Goal: Register for event/course

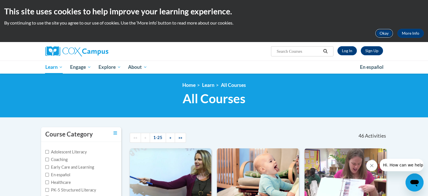
click at [386, 30] on button "Okay" at bounding box center [384, 33] width 18 height 9
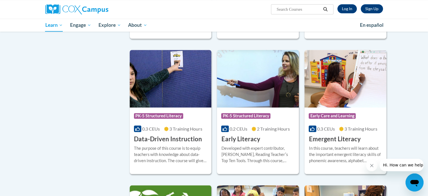
scroll to position [541, 0]
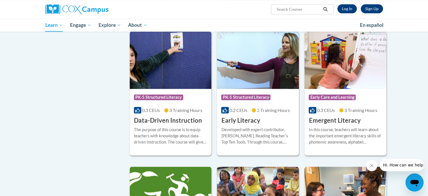
click at [250, 125] on h3 "Early Literacy" at bounding box center [240, 120] width 39 height 9
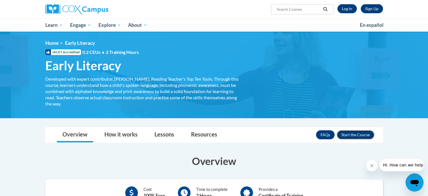
click at [362, 131] on button "Enroll" at bounding box center [355, 134] width 37 height 9
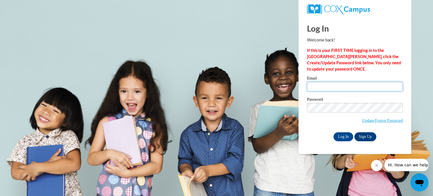
click at [319, 86] on input "Email" at bounding box center [355, 87] width 96 height 10
type input "ptimothy@blrv.org"
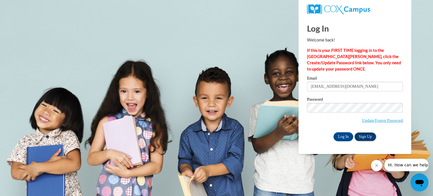
click at [365, 138] on link "Sign Up" at bounding box center [365, 136] width 22 height 9
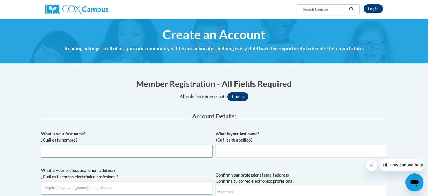
click at [77, 150] on input "What is your first name? ¿Cuál es tu nombre?" at bounding box center [127, 150] width 172 height 13
type input "[PERSON_NAME]"
type input "[EMAIL_ADDRESS][DOMAIN_NAME]"
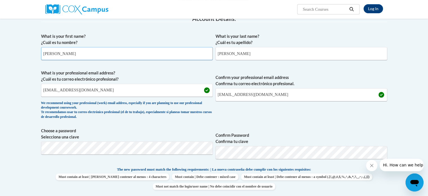
scroll to position [116, 0]
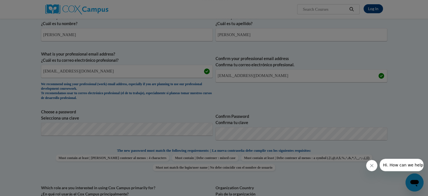
scroll to position [133, 0]
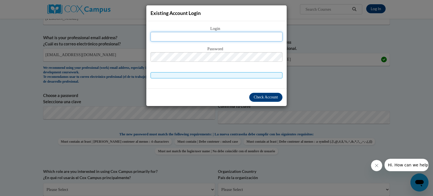
type input "[EMAIL_ADDRESS][DOMAIN_NAME]"
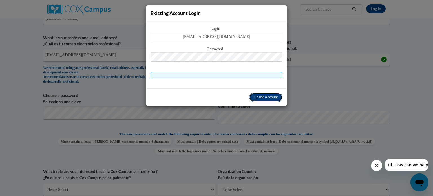
click at [270, 97] on span "Check Account" at bounding box center [266, 97] width 24 height 4
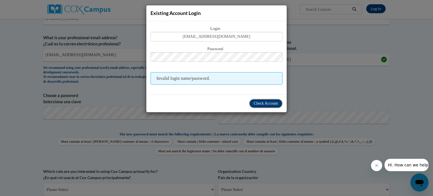
click at [266, 101] on span "Check Account" at bounding box center [266, 103] width 24 height 4
click at [312, 88] on div "Existing Account Login Login ptimothy@blrv.org Password Invalid login name/pass…" at bounding box center [216, 98] width 433 height 196
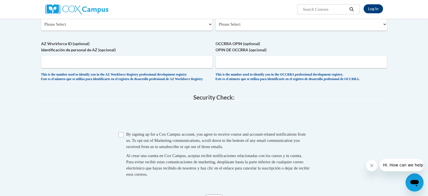
scroll to position [302, 0]
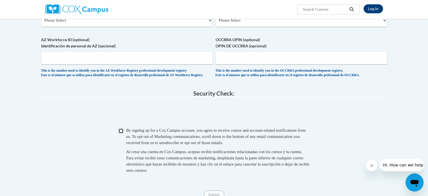
click at [121, 133] on input "Checkbox" at bounding box center [121, 130] width 5 height 5
checkbox input "true"
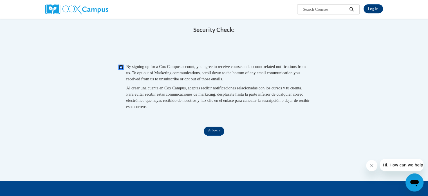
scroll to position [369, 0]
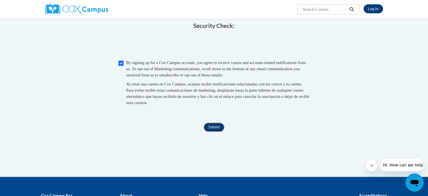
click at [217, 132] on input "Submit" at bounding box center [214, 127] width 20 height 9
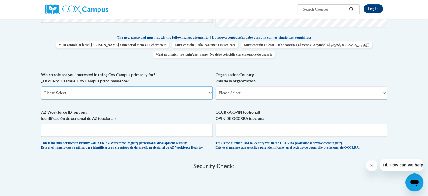
scroll to position [207, 0]
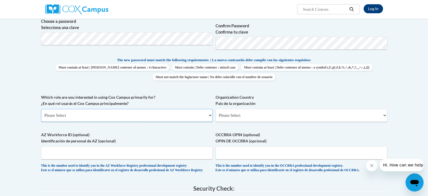
click at [209, 114] on select "Please Select College/University | Colegio/Universidad Community/Nonprofit Part…" at bounding box center [127, 115] width 172 height 13
select select "fbf2d438-af2f-41f8-98f1-81c410e29de3"
click at [41, 109] on select "Please Select College/University | Colegio/Universidad Community/Nonprofit Part…" at bounding box center [127, 115] width 172 height 13
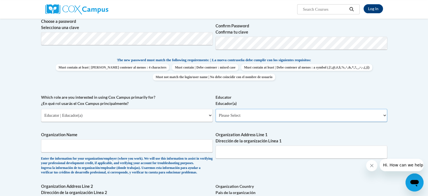
click at [386, 115] on select "Please Select Early Learning/Daycare Teacher/Family Home Care Provider | Maestr…" at bounding box center [302, 115] width 172 height 13
click at [216, 109] on select "Please Select Early Learning/Daycare Teacher/Family Home Care Provider | Maestr…" at bounding box center [302, 115] width 172 height 13
click at [384, 114] on select "Please Select Early Learning/Daycare Teacher/Family Home Care Provider | Maestr…" at bounding box center [302, 115] width 172 height 13
select select "6732b29e-f5f4-40e4-a595-7dafd2b8fb29"
click at [216, 109] on select "Please Select Early Learning/Daycare Teacher/Family Home Care Provider | Maestr…" at bounding box center [302, 115] width 172 height 13
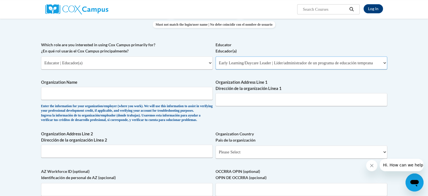
scroll to position [270, 0]
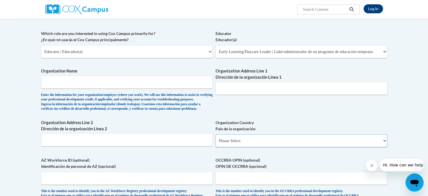
click at [383, 147] on select "Please Select United States | Estados Unidos Outside of the United States | Fue…" at bounding box center [302, 140] width 172 height 13
select select "ad49bcad-a171-4b2e-b99c-48b446064914"
click at [216, 143] on select "Please Select United States | Estados Unidos Outside of the United States | Fue…" at bounding box center [302, 140] width 172 height 13
select select
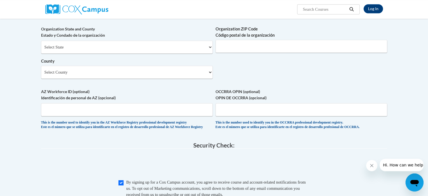
scroll to position [383, 0]
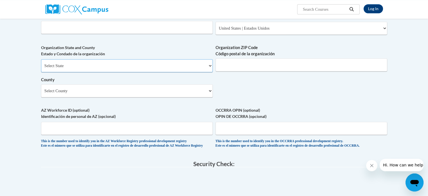
click at [211, 72] on select "Select State Alabama Alaska Arizona Arkansas California Colorado Connecticut De…" at bounding box center [127, 65] width 172 height 13
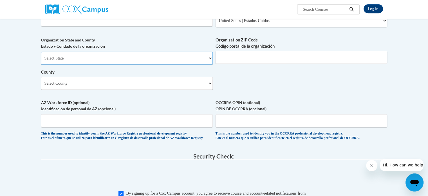
click at [206, 65] on select "Select State Alabama Alaska Arizona Arkansas California Colorado Connecticut De…" at bounding box center [127, 58] width 172 height 13
select select "Ohio"
click at [166, 49] on label "Organization State and County Estado y Condado de la organización" at bounding box center [127, 43] width 172 height 12
click at [225, 64] on input "Organization ZIP Code Código postal de la organización" at bounding box center [302, 57] width 172 height 13
type input "44028"
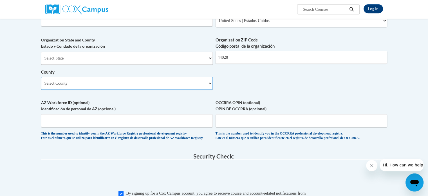
click at [209, 90] on select "Select County Adams Allen Ashland Ashtabula Athens Auglaize Belmont Brown Butle…" at bounding box center [127, 83] width 172 height 13
select select "Ashland"
click at [41, 86] on select "Select County Adams Allen Ashland Ashtabula Athens Auglaize Belmont Brown Butle…" at bounding box center [127, 83] width 172 height 13
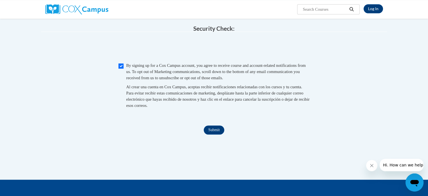
scroll to position [544, 0]
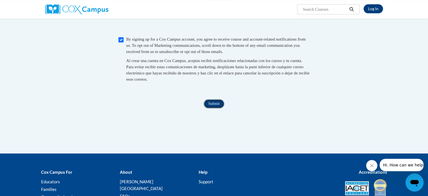
click at [212, 108] on input "Submit" at bounding box center [214, 103] width 20 height 9
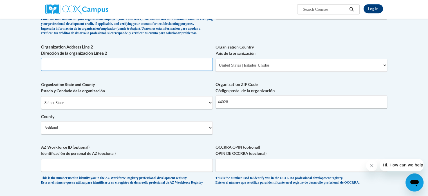
click at [96, 70] on input "Organization Address Line 2 Dirección de la organización Línea 2" at bounding box center [127, 64] width 172 height 13
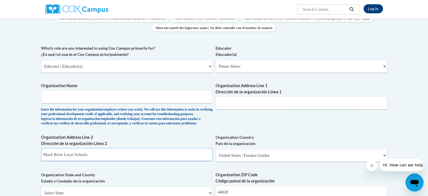
scroll to position [248, 0]
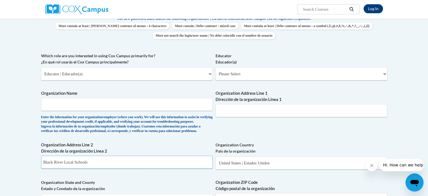
type input "Black River Local Schools"
click at [385, 73] on select "Please Select Early Learning/Daycare Teacher/Family Home Care Provider | Maestr…" at bounding box center [302, 73] width 172 height 13
select select "6732b29e-f5f4-40e4-a595-7dafd2b8fb29"
click at [216, 67] on select "Please Select Early Learning/Daycare Teacher/Family Home Care Provider | Maestr…" at bounding box center [302, 73] width 172 height 13
select select "null"
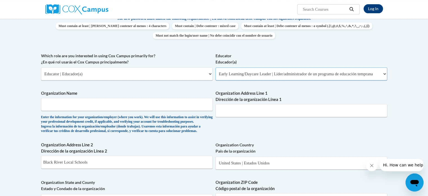
select select "null"
click at [180, 118] on div "Enter the information for your organization/employer (where you work). We will …" at bounding box center [127, 124] width 172 height 19
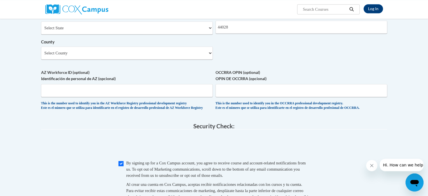
scroll to position [249, 0]
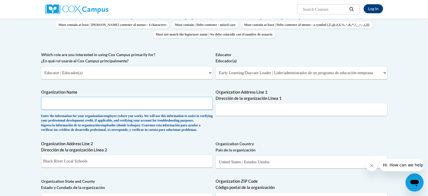
click at [77, 100] on input "Organization Name" at bounding box center [127, 103] width 172 height 13
type input "Black River LOcal SChhols"
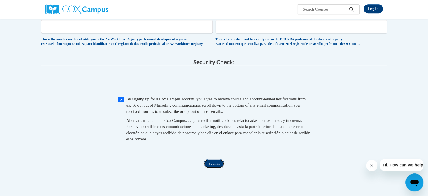
click at [211, 168] on input "Submit" at bounding box center [214, 163] width 20 height 9
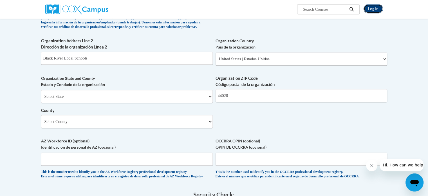
click at [378, 8] on link "Log In" at bounding box center [373, 8] width 19 height 9
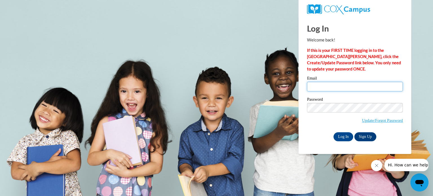
click at [317, 83] on input "Email" at bounding box center [355, 87] width 96 height 10
type input "[EMAIL_ADDRESS][DOMAIN_NAME]"
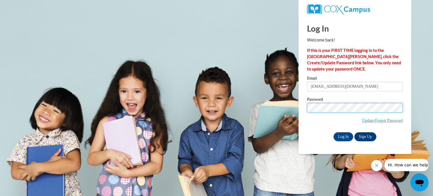
click at [333, 132] on input "Log In" at bounding box center [343, 136] width 20 height 9
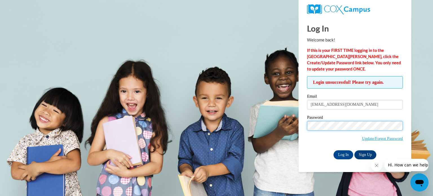
click at [333, 150] on input "Log In" at bounding box center [343, 154] width 20 height 9
